Goal: Entertainment & Leisure: Consume media (video, audio)

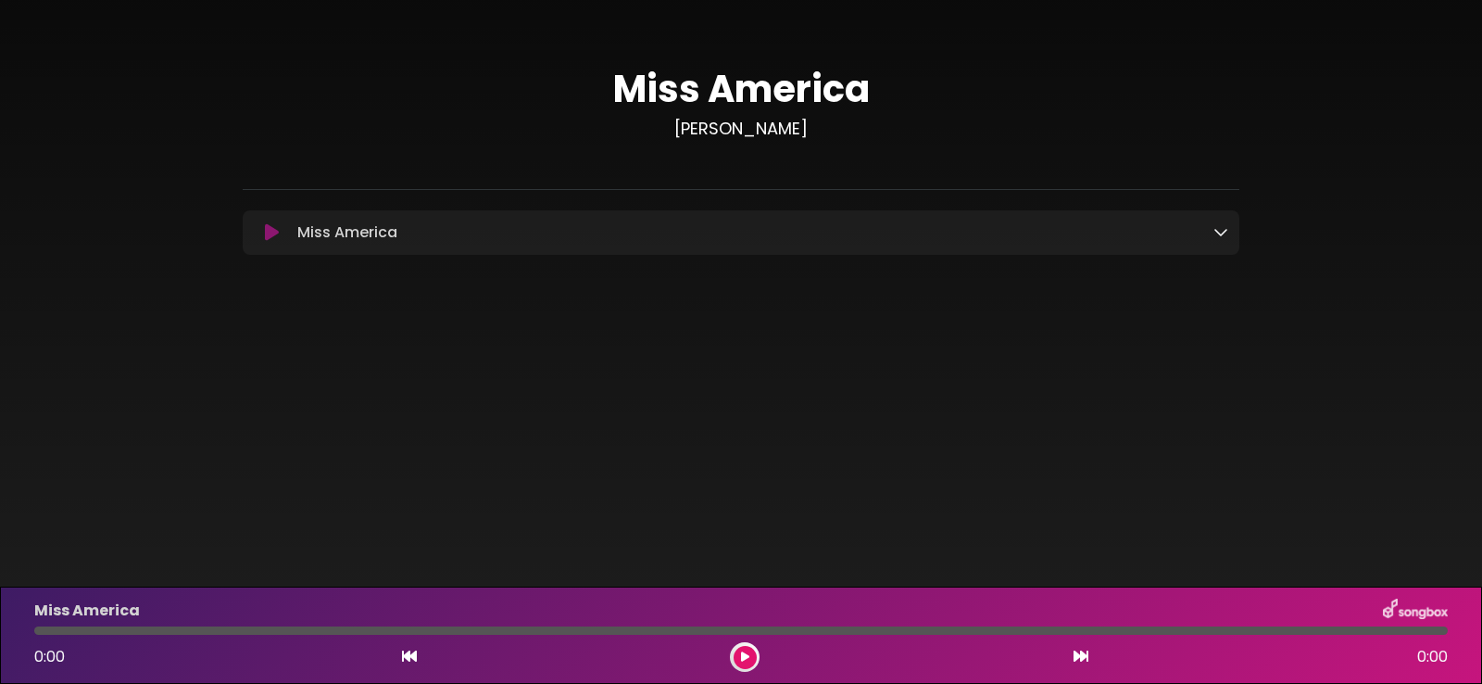
click at [270, 232] on icon at bounding box center [272, 232] width 14 height 19
click at [265, 231] on icon at bounding box center [272, 232] width 14 height 19
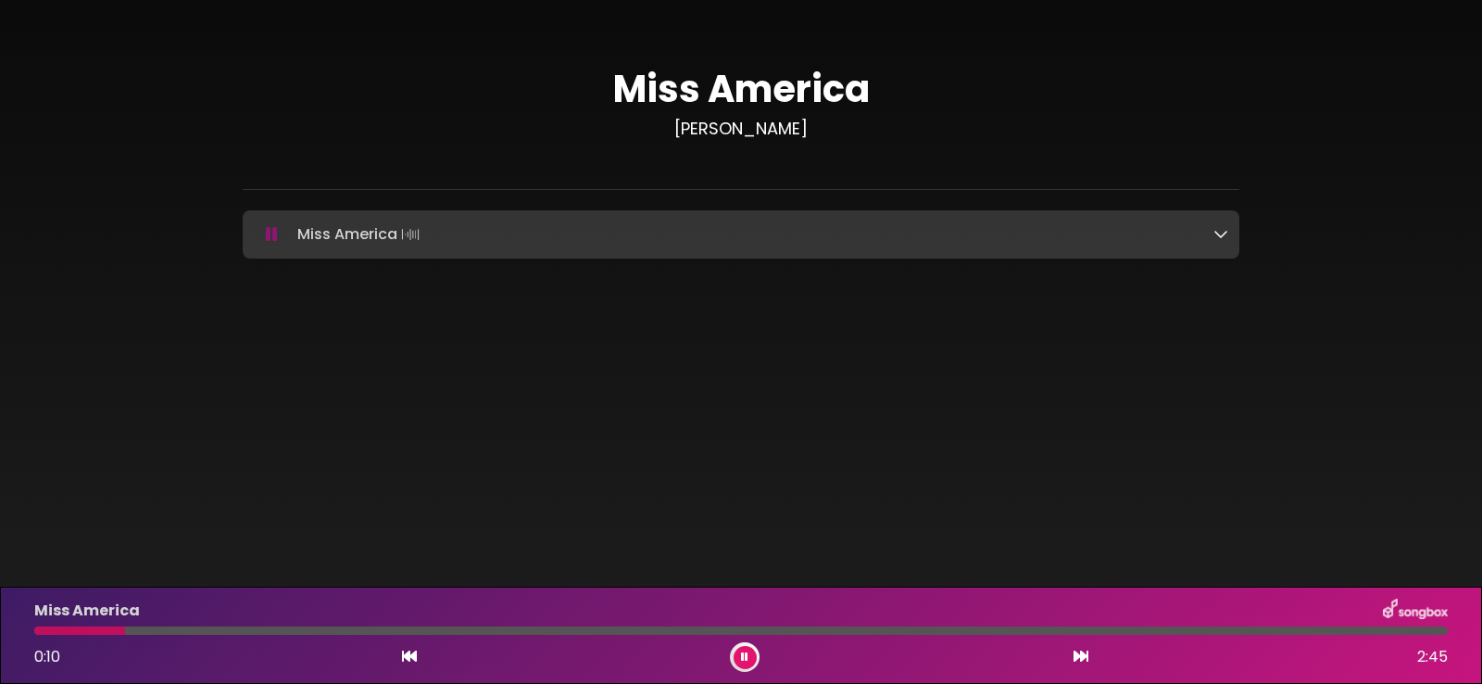
click at [1229, 234] on div "Miss America Loading Track..." at bounding box center [741, 234] width 997 height 26
click at [1225, 235] on icon at bounding box center [1220, 233] width 15 height 15
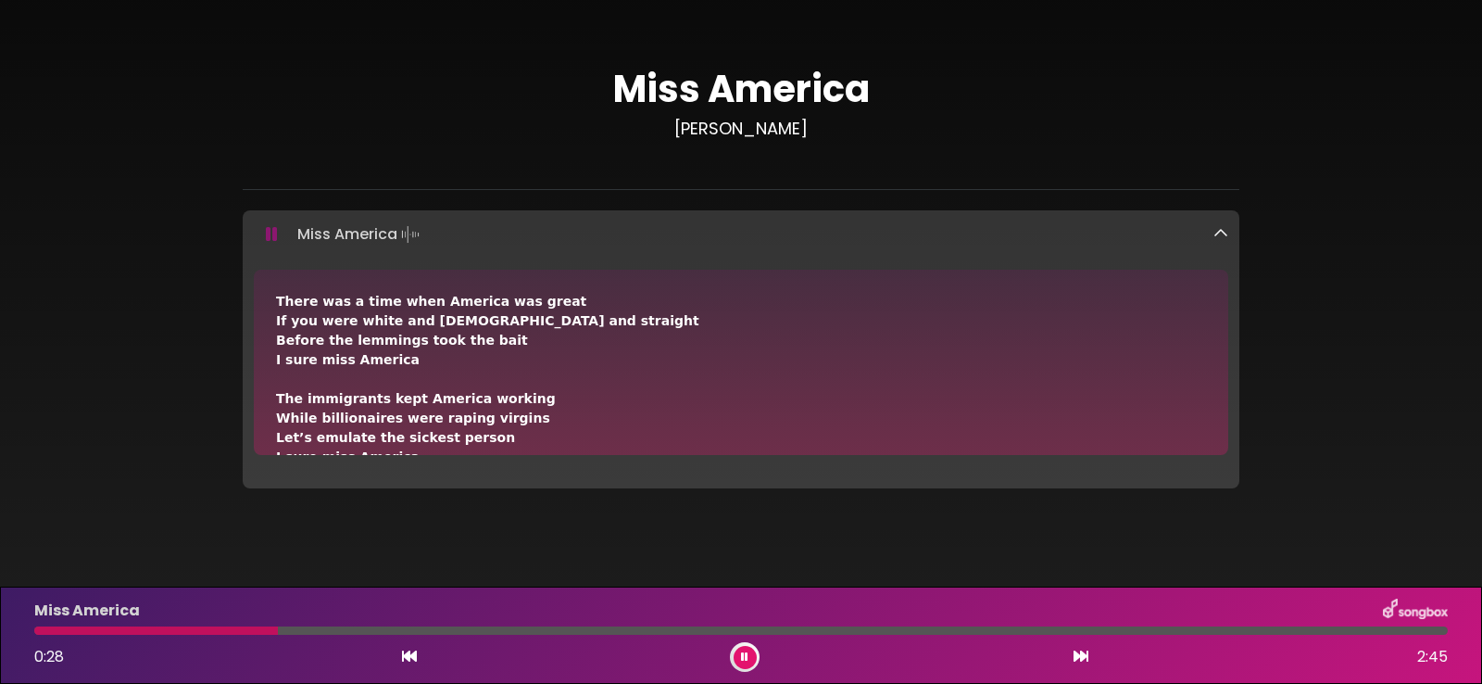
click at [270, 234] on icon at bounding box center [272, 234] width 12 height 19
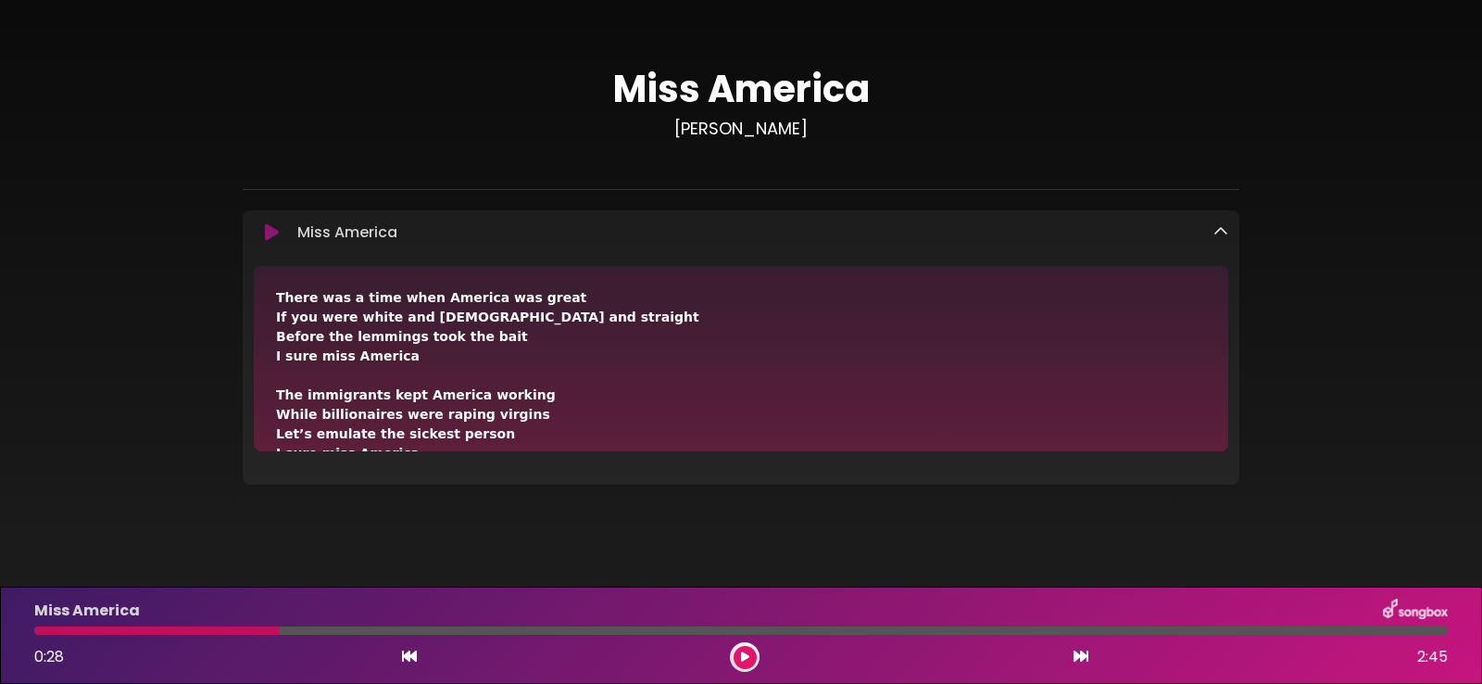
click at [411, 660] on icon at bounding box center [409, 655] width 15 height 15
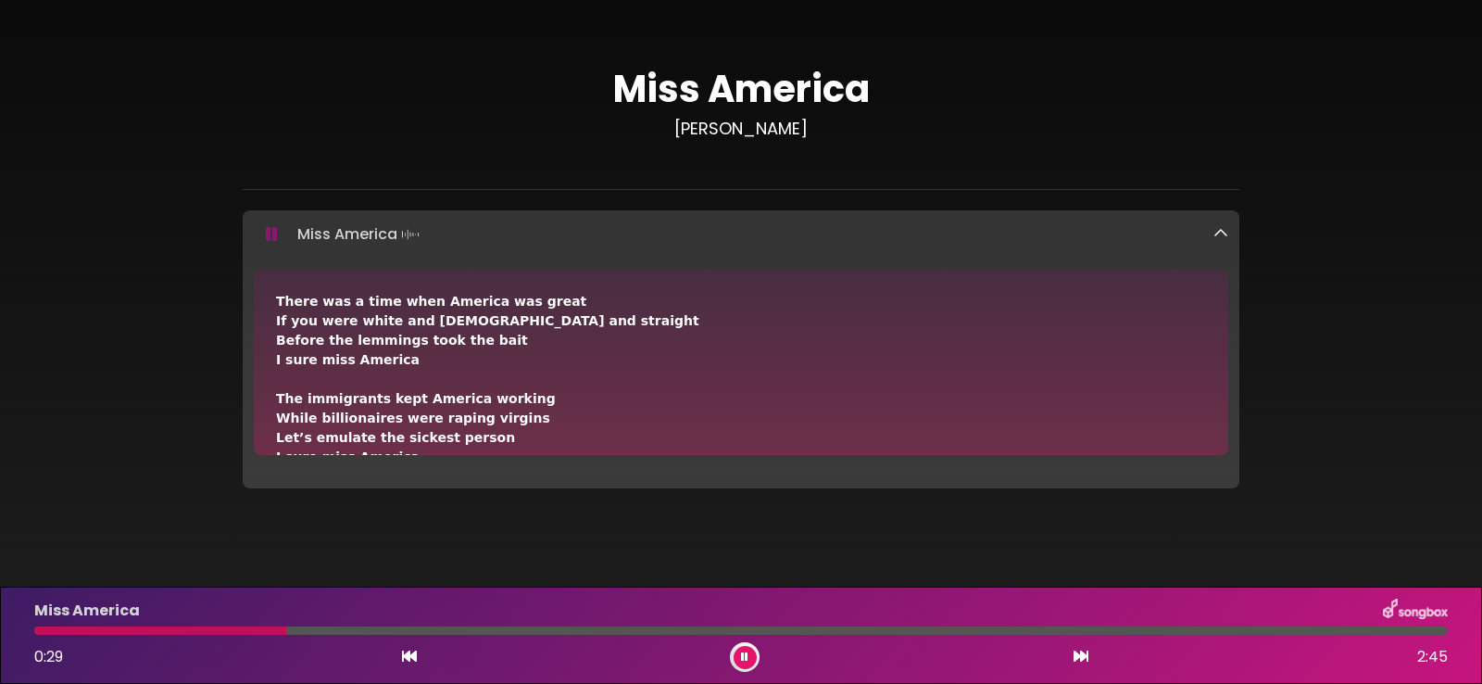
click at [410, 658] on icon at bounding box center [409, 655] width 15 height 15
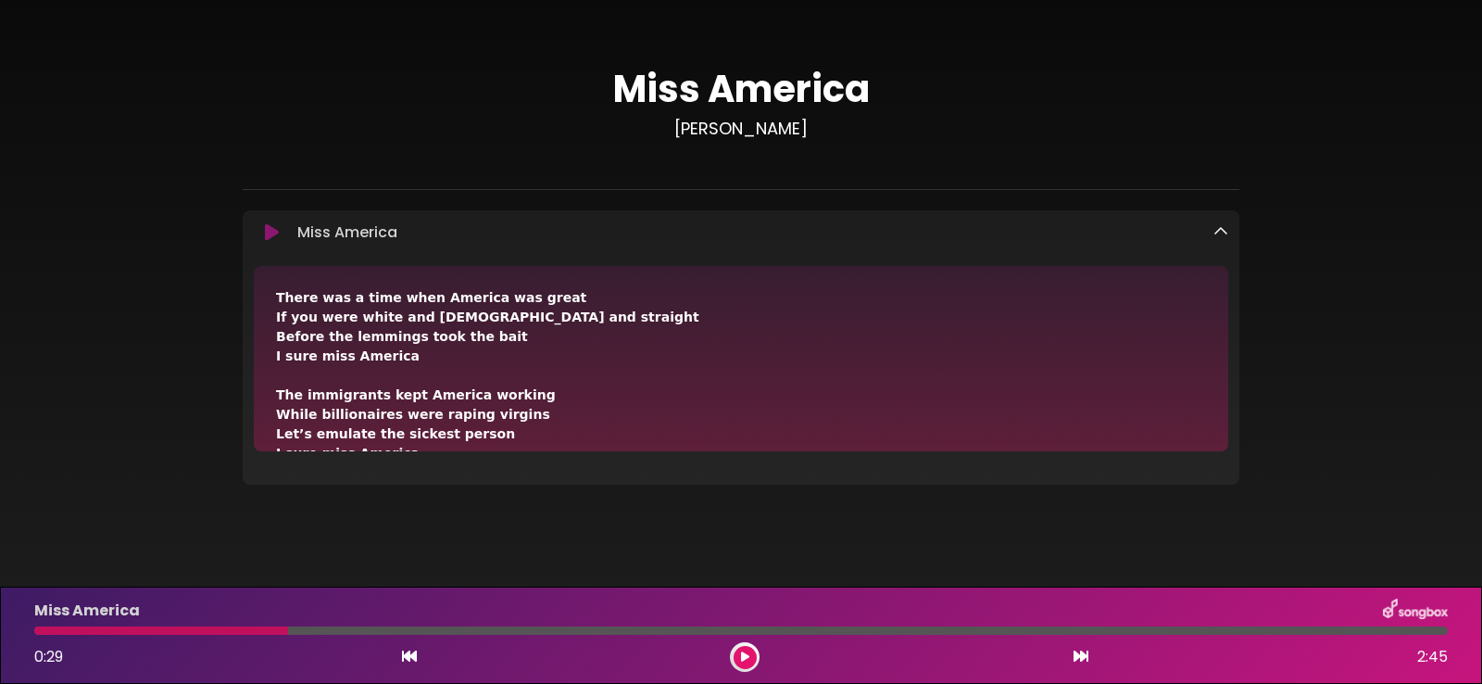
click at [410, 658] on icon at bounding box center [409, 655] width 15 height 15
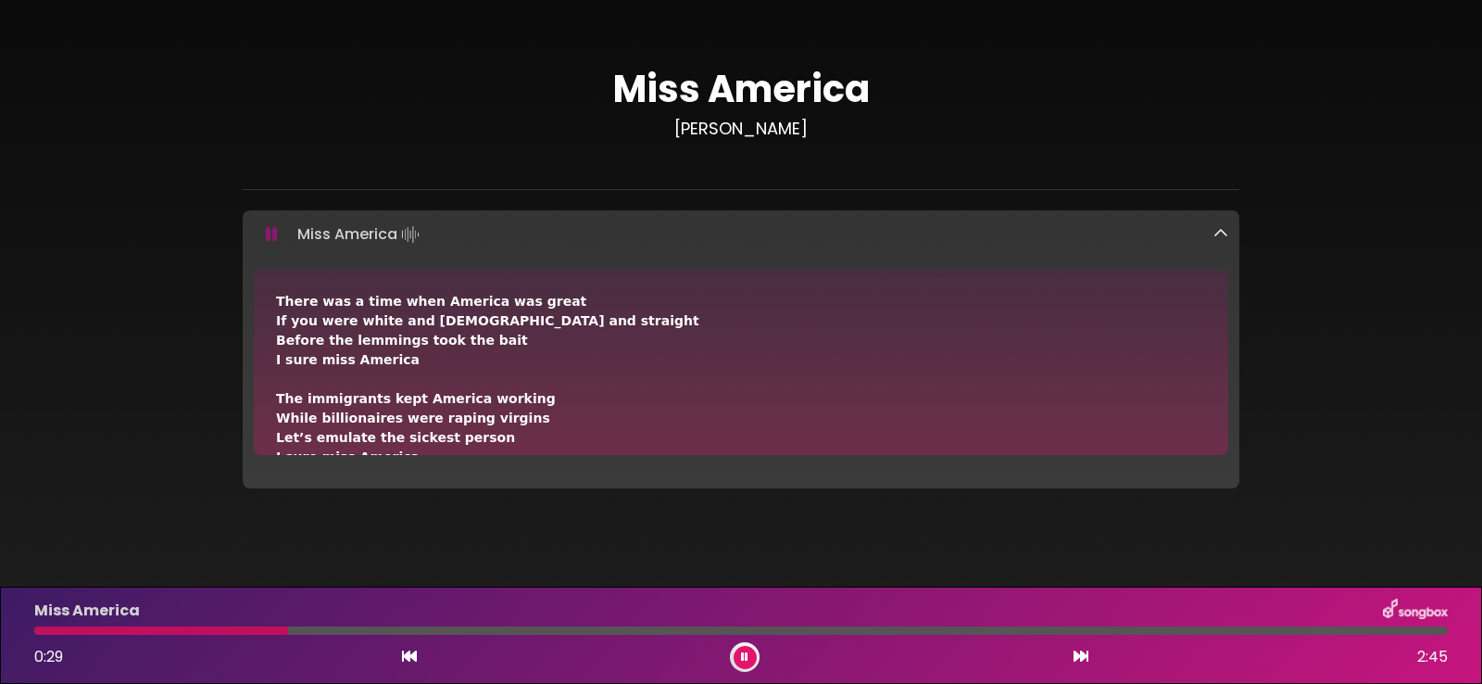
click at [410, 658] on icon at bounding box center [409, 655] width 15 height 15
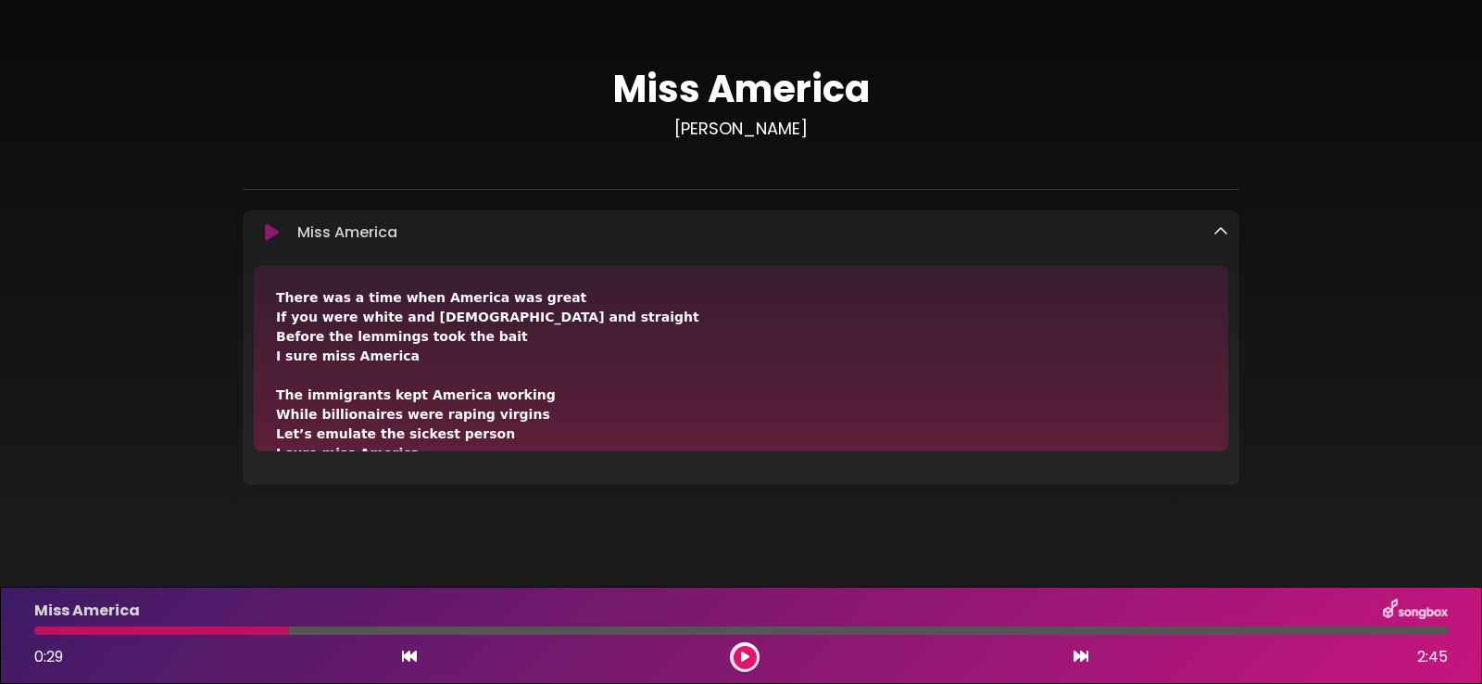
click at [410, 658] on icon at bounding box center [409, 655] width 15 height 15
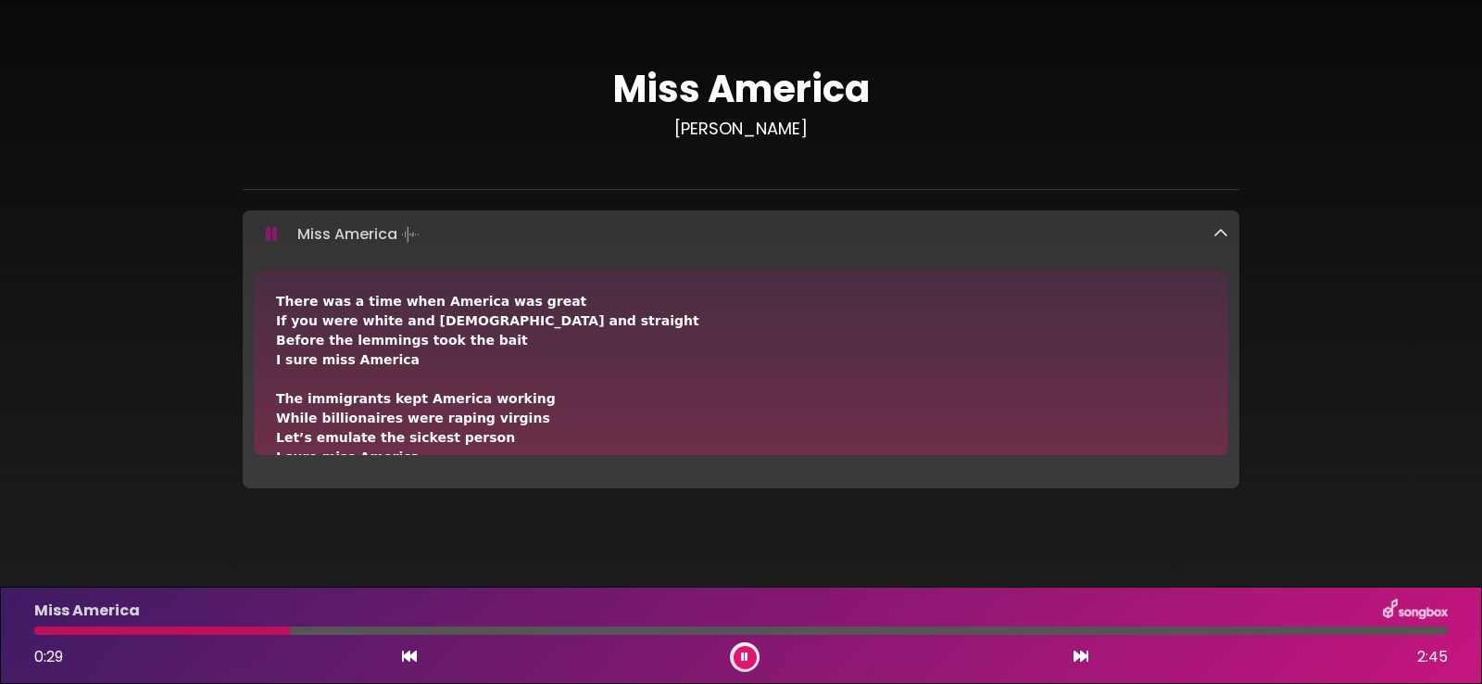
click at [410, 658] on icon at bounding box center [409, 655] width 15 height 15
drag, startPoint x: 293, startPoint y: 630, endPoint x: 14, endPoint y: 616, distance: 279.1
click at [7, 614] on div "Miss America 0:30 2:45" at bounding box center [741, 634] width 1482 height 97
click at [54, 632] on div at bounding box center [740, 630] width 1413 height 8
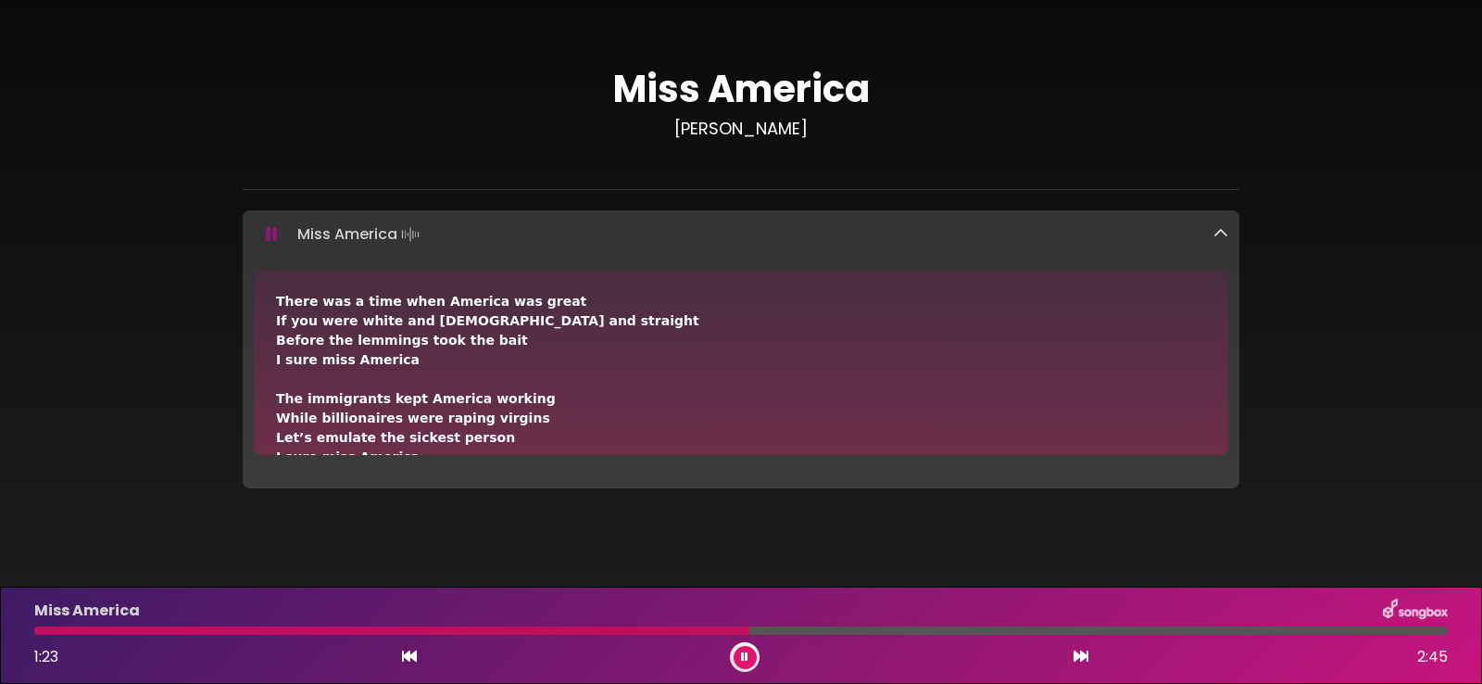
click at [738, 652] on button at bounding box center [745, 657] width 23 height 23
